Goal: Navigation & Orientation: Go to known website

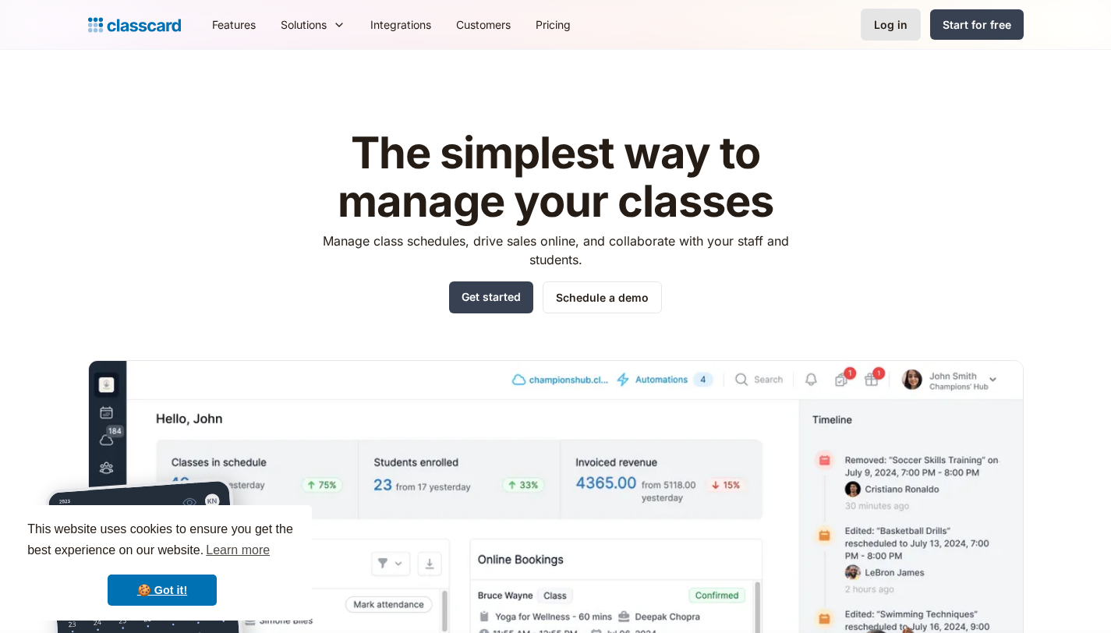
click at [892, 27] on div "Log in" at bounding box center [891, 24] width 34 height 16
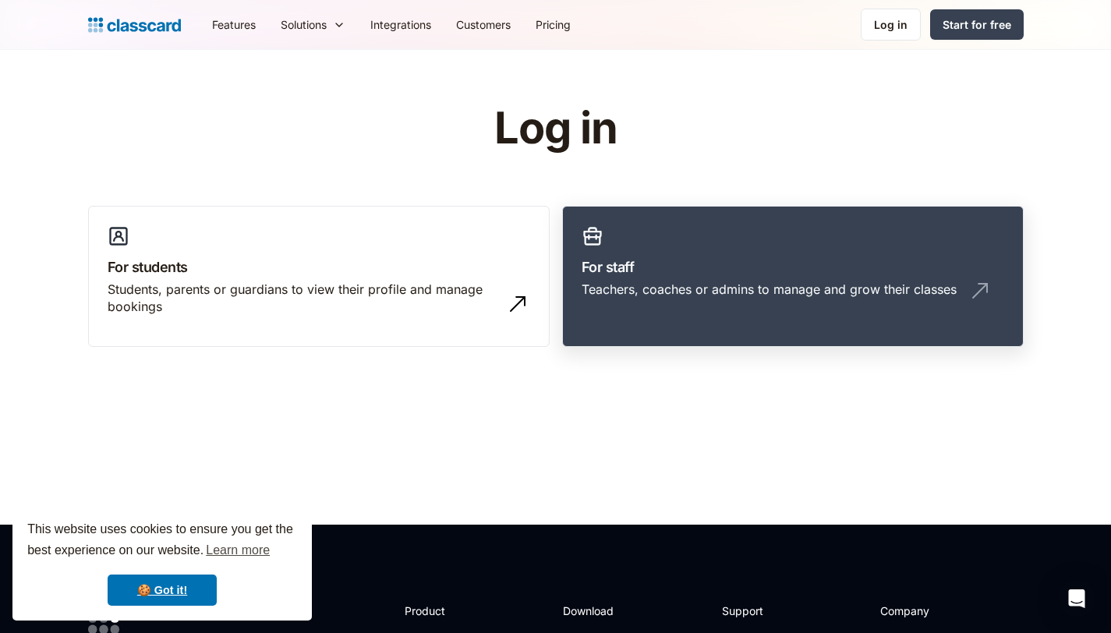
click at [656, 277] on link "For staff Teachers, coaches or admins to manage and grow their classes" at bounding box center [793, 277] width 462 height 142
